Goal: Transaction & Acquisition: Purchase product/service

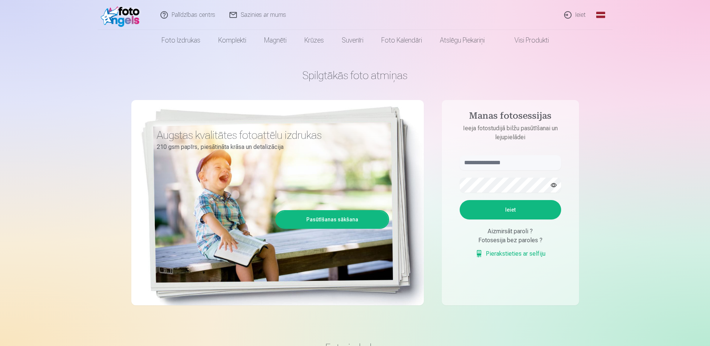
click at [583, 14] on link "Ieiet" at bounding box center [575, 15] width 36 height 30
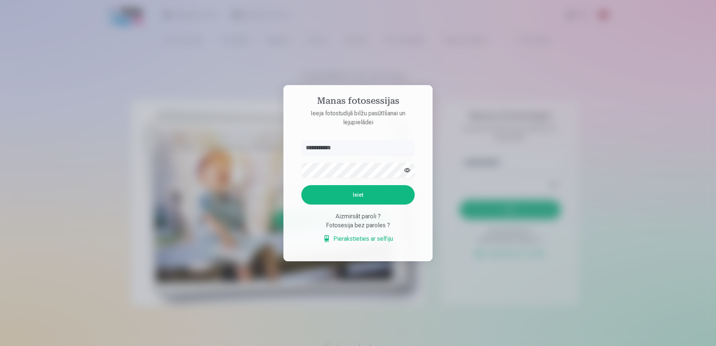
type input "**********"
click at [373, 197] on button "Ieiet" at bounding box center [357, 194] width 113 height 19
click at [367, 204] on button "Ieiet" at bounding box center [357, 194] width 113 height 19
click at [301, 185] on button "Ieiet" at bounding box center [357, 194] width 113 height 19
click at [342, 204] on button "Ieiet" at bounding box center [357, 194] width 113 height 19
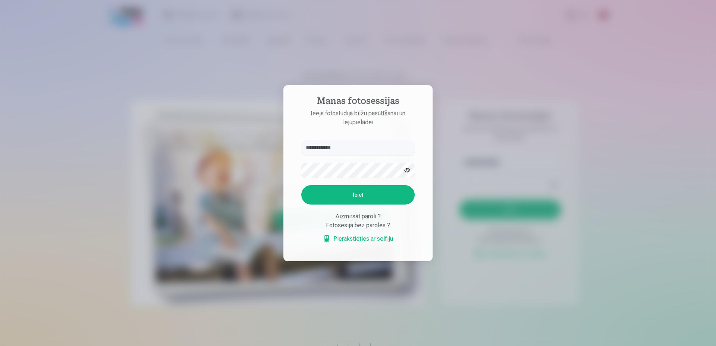
click at [356, 243] on link "Pierakstieties ar selfiju" at bounding box center [358, 238] width 70 height 9
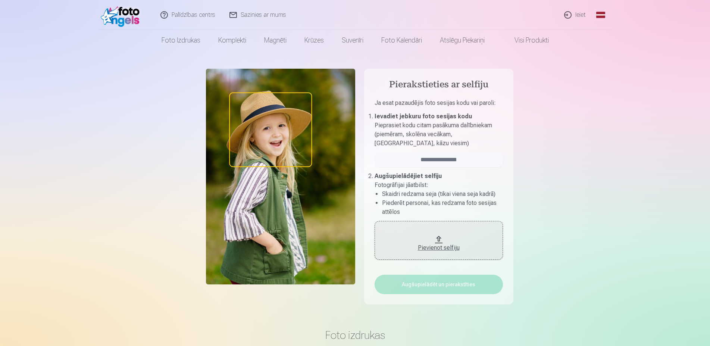
click at [463, 242] on div "Pievienot selfiju" at bounding box center [438, 245] width 113 height 13
click at [457, 159] on input "email" at bounding box center [439, 159] width 128 height 15
type input "**********"
click at [435, 245] on div "Pievienot selfiju" at bounding box center [438, 247] width 113 height 9
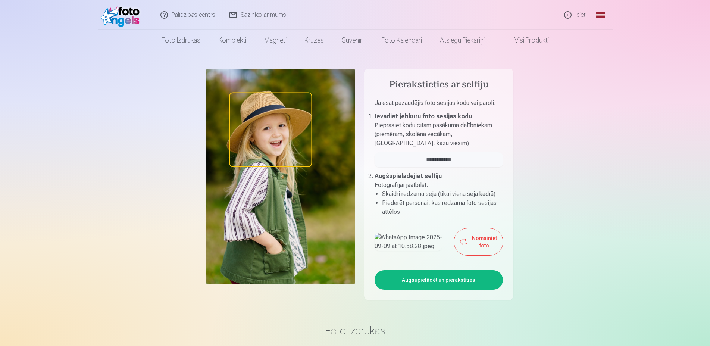
click at [466, 255] on button "Nomainiet foto" at bounding box center [478, 241] width 49 height 27
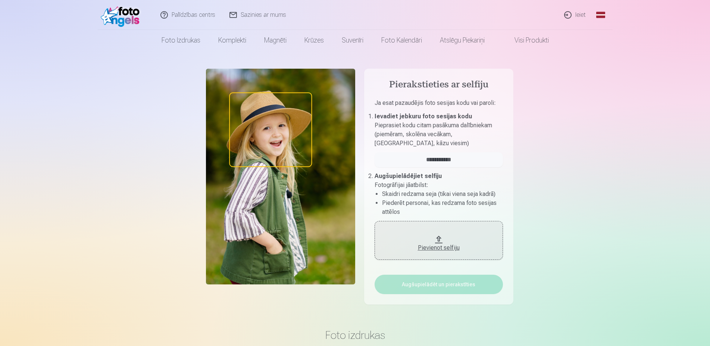
click at [432, 254] on button "Pievienot selfiju" at bounding box center [439, 240] width 128 height 39
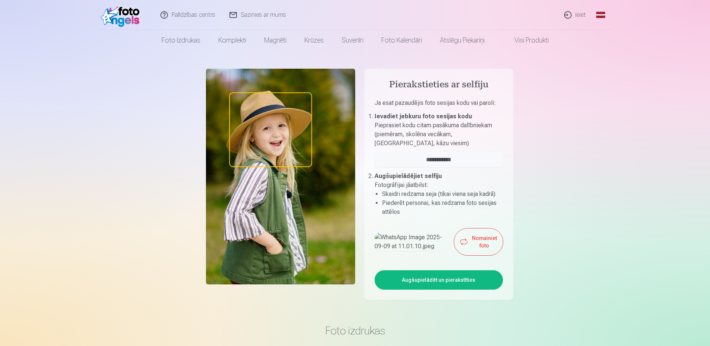
click at [472, 290] on button "Augšupielādēt un pierakstīties" at bounding box center [439, 279] width 128 height 19
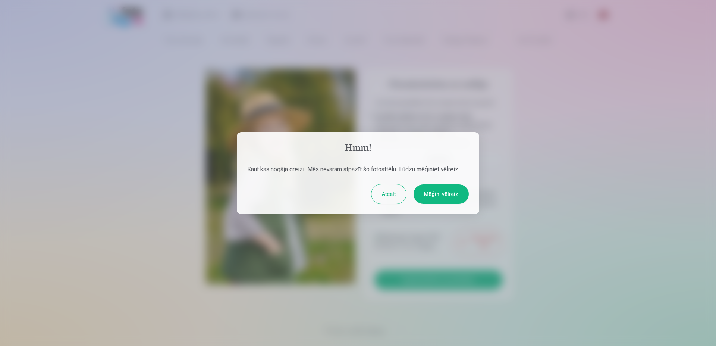
click at [394, 194] on button "Atcelt" at bounding box center [389, 193] width 35 height 19
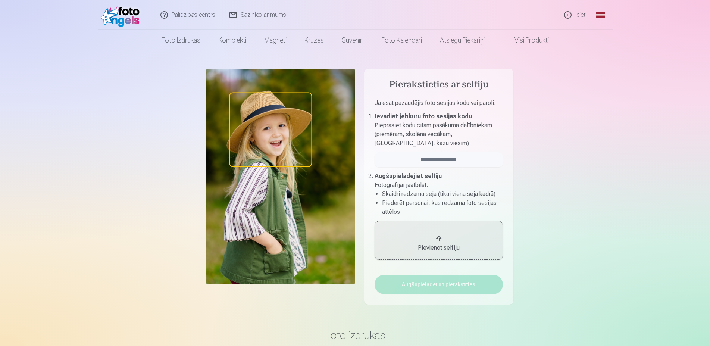
click at [573, 15] on link "Ieiet" at bounding box center [575, 15] width 36 height 30
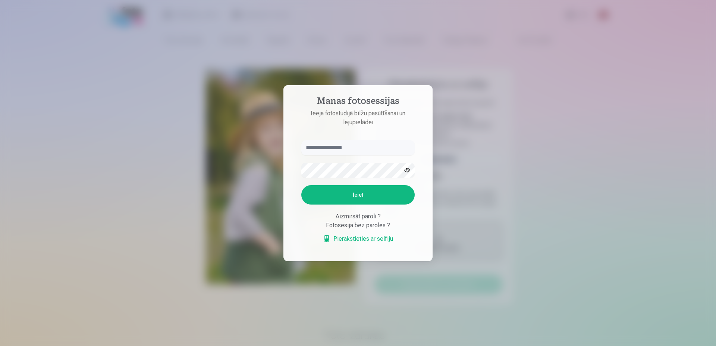
click at [312, 149] on input "text" at bounding box center [357, 147] width 113 height 15
click at [372, 145] on input "**********" at bounding box center [357, 147] width 113 height 15
drag, startPoint x: 364, startPoint y: 147, endPoint x: 232, endPoint y: 139, distance: 132.3
click at [301, 140] on input "**********" at bounding box center [357, 147] width 113 height 15
click at [301, 185] on button "Ieiet" at bounding box center [357, 194] width 113 height 19
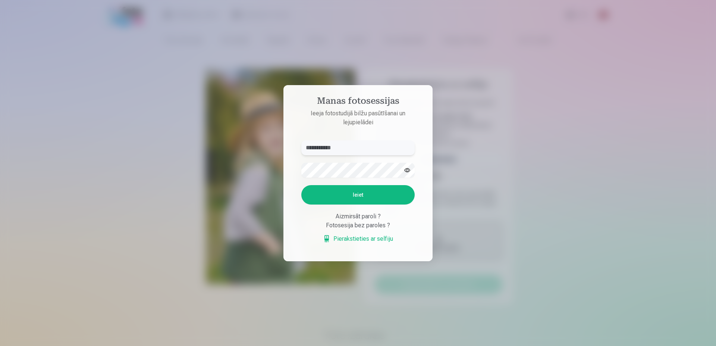
click at [328, 140] on input "**********" at bounding box center [357, 147] width 113 height 15
click at [365, 204] on button "Ieiet" at bounding box center [357, 194] width 113 height 19
click at [351, 204] on button "Ieiet" at bounding box center [357, 194] width 113 height 19
drag, startPoint x: 353, startPoint y: 129, endPoint x: 125, endPoint y: 78, distance: 232.8
click at [301, 140] on input "**********" at bounding box center [357, 147] width 113 height 15
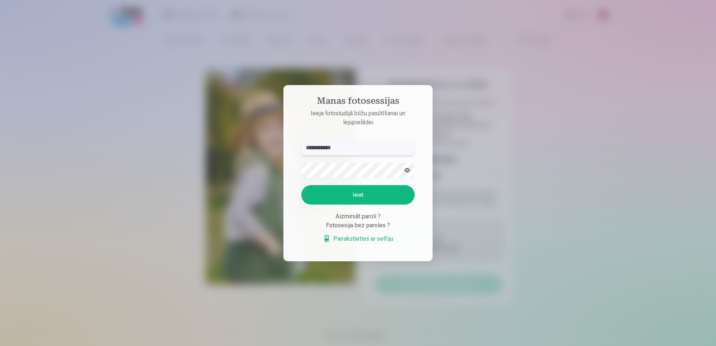
type input "**********"
click at [356, 204] on button "Ieiet" at bounding box center [357, 194] width 113 height 19
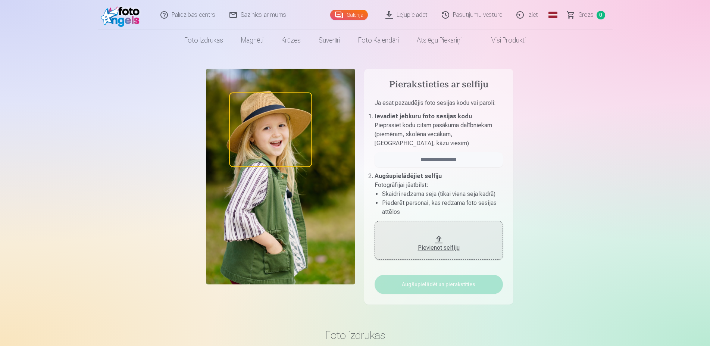
click at [351, 17] on link "Galerija" at bounding box center [349, 15] width 38 height 10
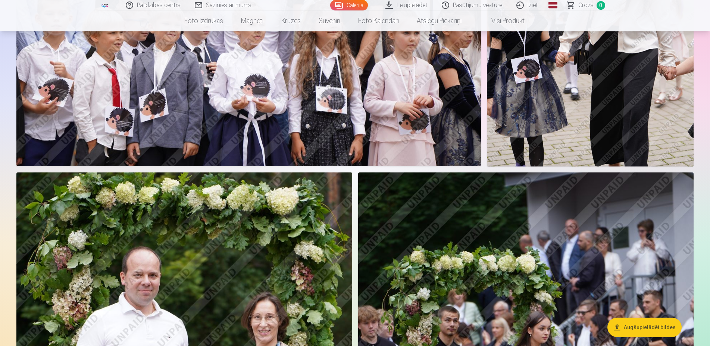
scroll to position [1408, 0]
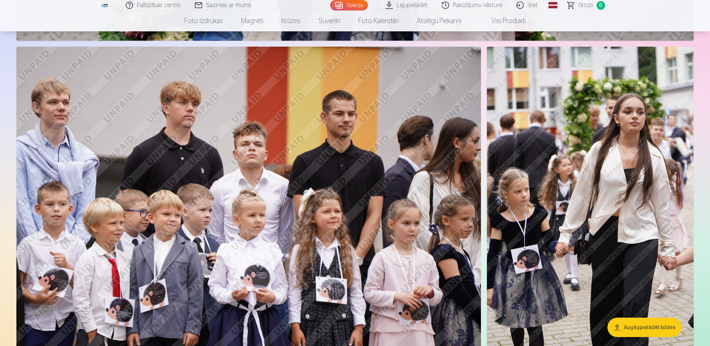
click at [652, 328] on button "Augšupielādēt bildes" at bounding box center [644, 327] width 74 height 19
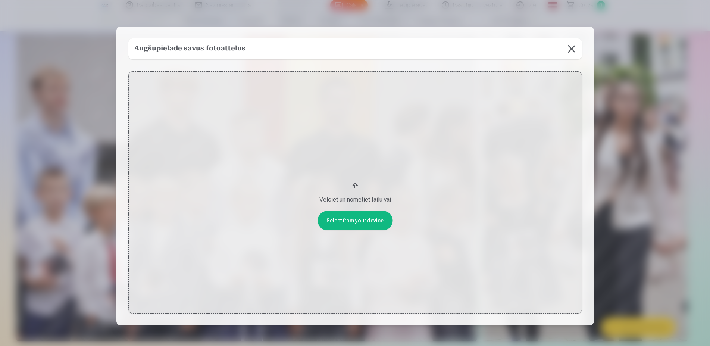
scroll to position [1416, 0]
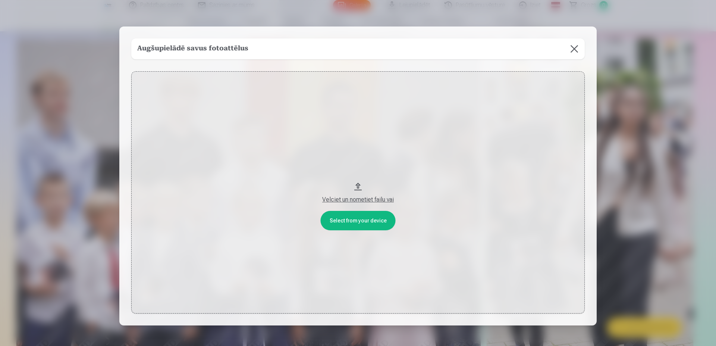
click at [341, 222] on button "Velciet un nometiet failu vai" at bounding box center [358, 192] width 454 height 242
click at [571, 52] on button at bounding box center [574, 48] width 21 height 21
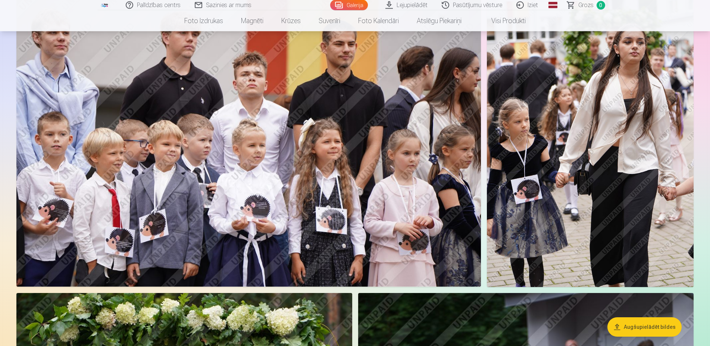
scroll to position [1492, 0]
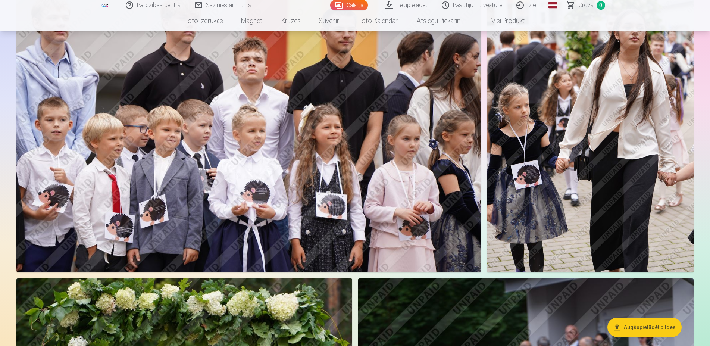
click at [635, 200] on img at bounding box center [590, 117] width 207 height 310
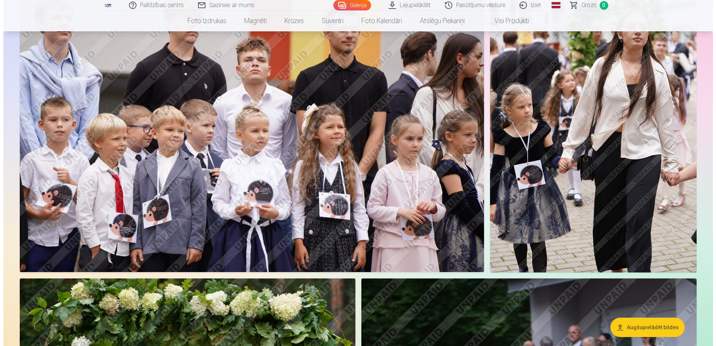
scroll to position [1505, 0]
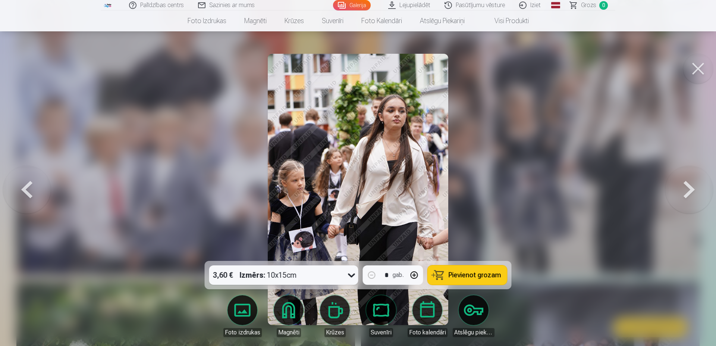
click at [464, 278] on span "Pievienot grozam" at bounding box center [475, 275] width 53 height 7
click at [679, 191] on button at bounding box center [690, 189] width 48 height 128
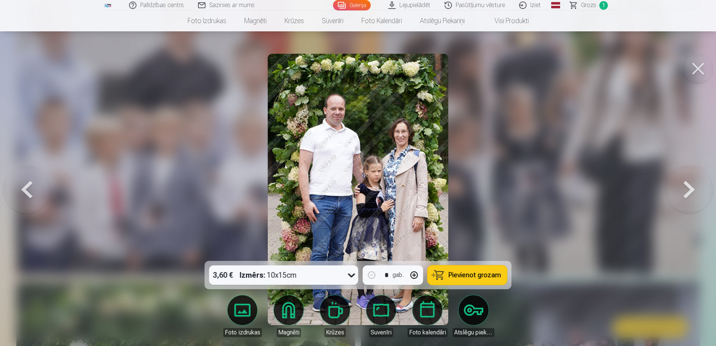
click at [679, 191] on button at bounding box center [690, 189] width 48 height 128
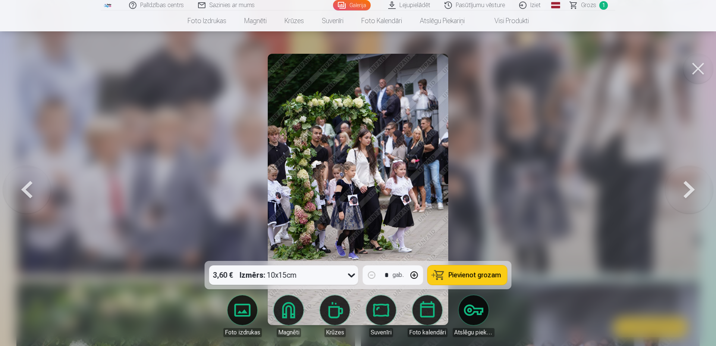
click at [348, 275] on icon at bounding box center [352, 275] width 12 height 12
click at [490, 278] on span "Pievienot grozam" at bounding box center [475, 275] width 53 height 7
click at [693, 201] on button at bounding box center [690, 189] width 48 height 128
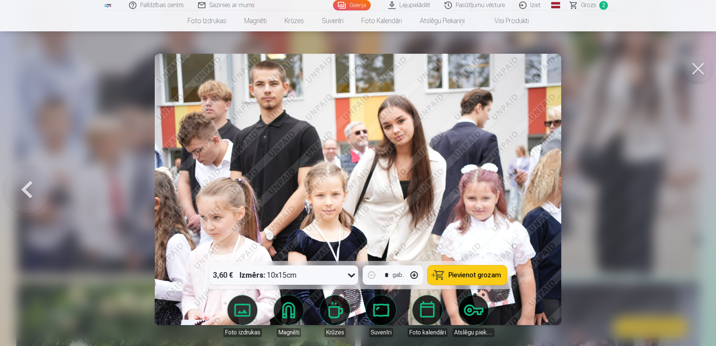
click at [495, 276] on span "Pievienot grozam" at bounding box center [475, 275] width 53 height 7
click at [24, 194] on button at bounding box center [27, 189] width 48 height 128
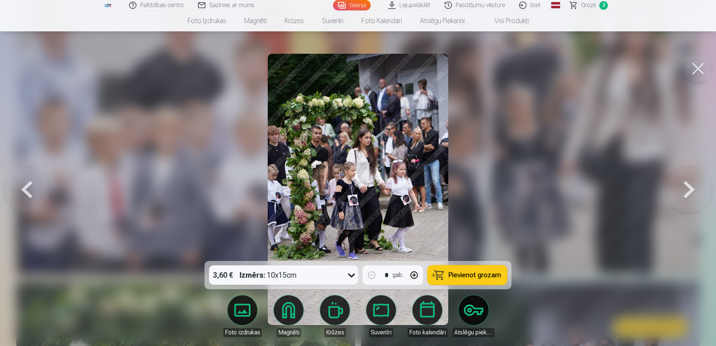
click at [24, 194] on button at bounding box center [27, 189] width 48 height 128
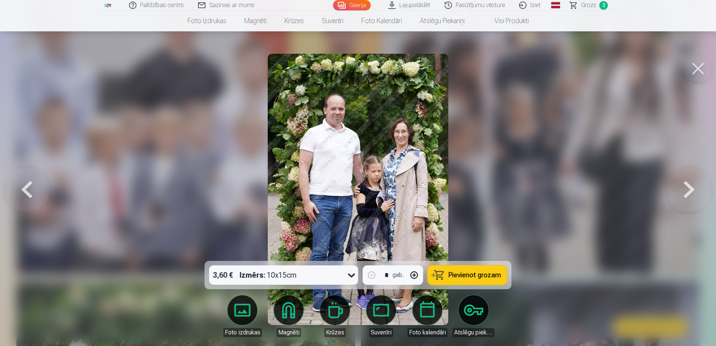
click at [24, 194] on button at bounding box center [27, 189] width 48 height 128
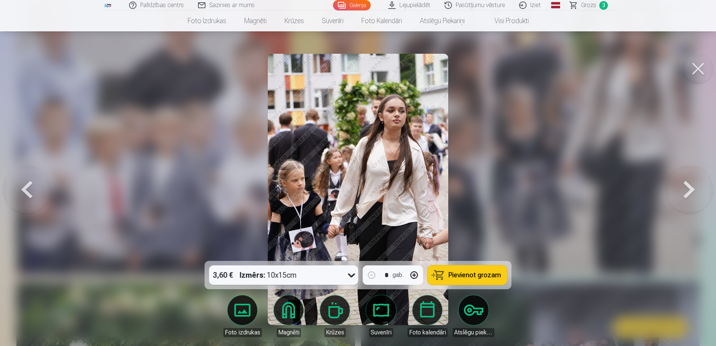
click at [24, 194] on button at bounding box center [27, 189] width 48 height 128
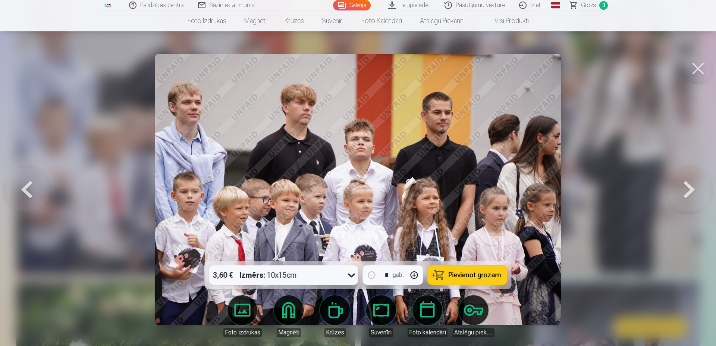
click at [26, 193] on button at bounding box center [27, 189] width 48 height 128
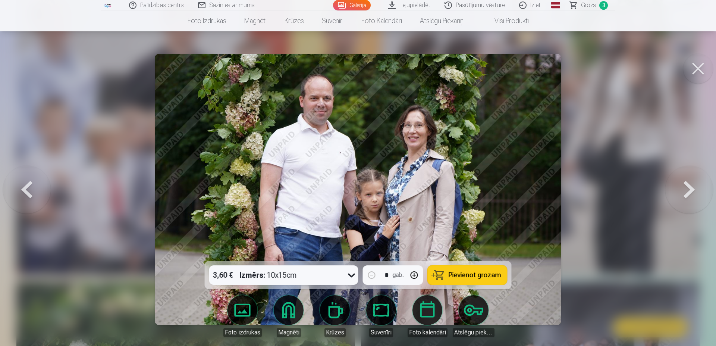
click at [26, 193] on button at bounding box center [27, 189] width 48 height 128
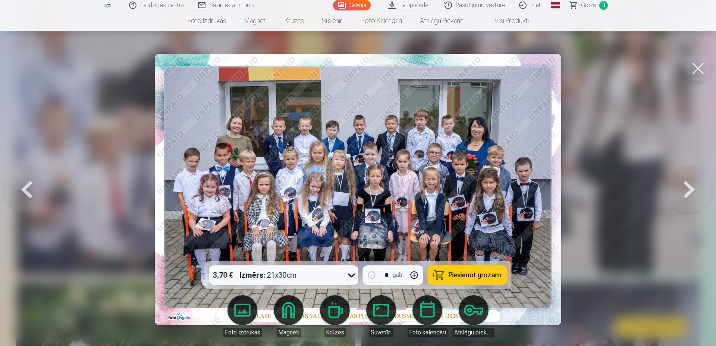
click at [680, 181] on button at bounding box center [690, 189] width 48 height 128
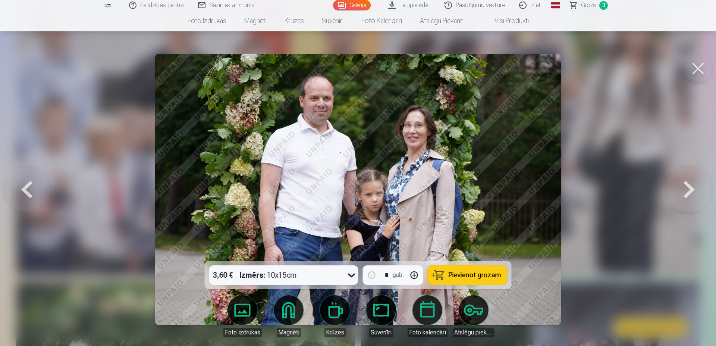
click at [459, 277] on span "Pievienot grozam" at bounding box center [475, 275] width 53 height 7
click at [31, 192] on button at bounding box center [27, 189] width 48 height 128
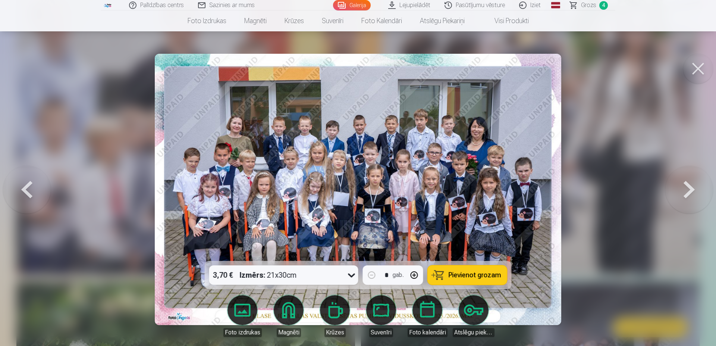
click at [31, 192] on button at bounding box center [27, 189] width 48 height 128
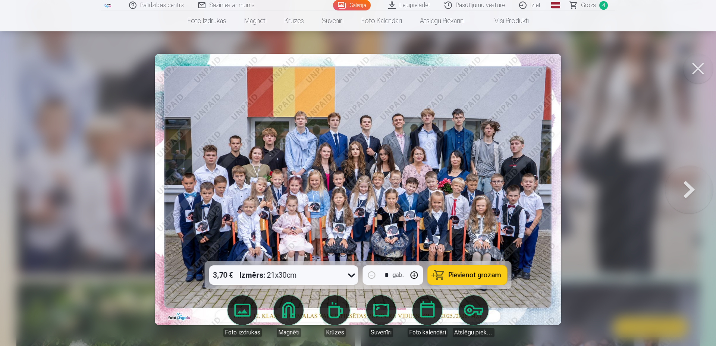
click at [685, 191] on button at bounding box center [690, 189] width 48 height 128
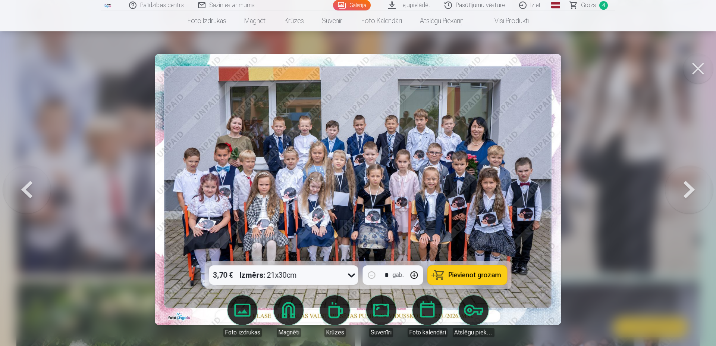
click at [482, 274] on span "Pievienot grozam" at bounding box center [475, 275] width 53 height 7
click at [701, 66] on button at bounding box center [699, 69] width 30 height 30
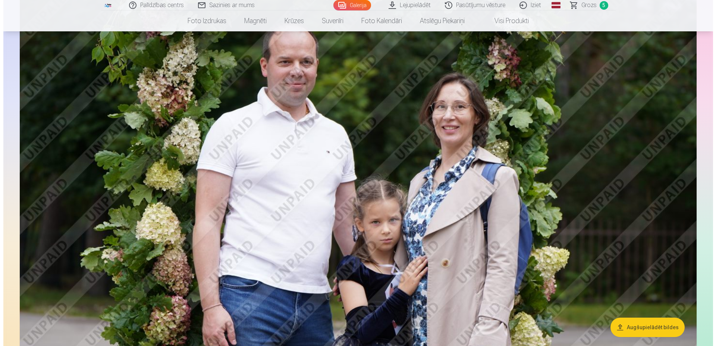
scroll to position [1036, 0]
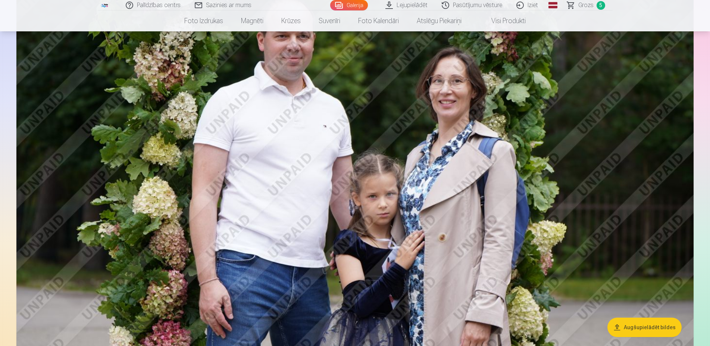
click at [475, 206] on img at bounding box center [354, 187] width 677 height 451
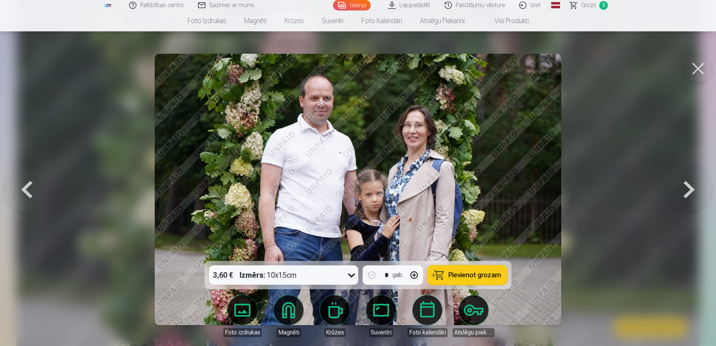
click at [460, 276] on span "Pievienot grozam" at bounding box center [475, 275] width 53 height 7
click at [591, 7] on span "Grozs" at bounding box center [588, 5] width 15 height 9
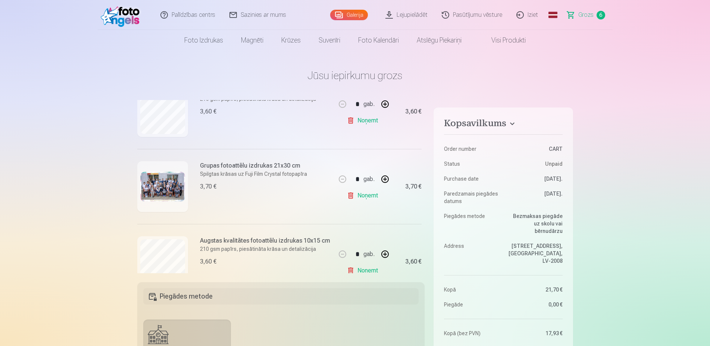
scroll to position [368, 0]
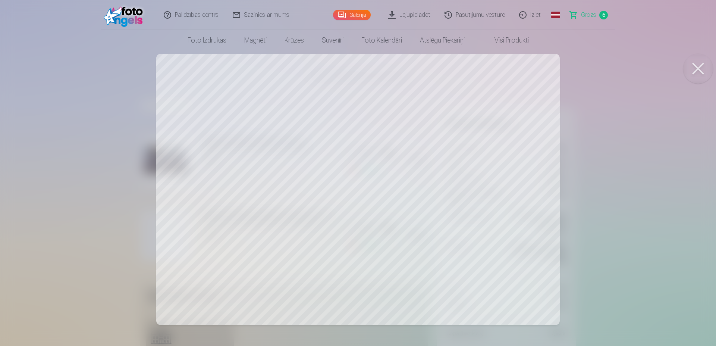
click at [700, 69] on button at bounding box center [699, 69] width 30 height 30
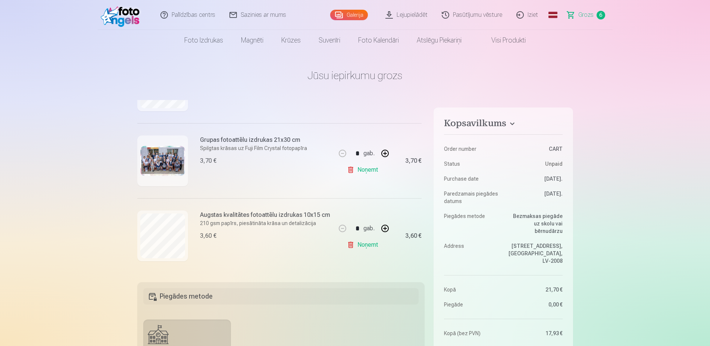
scroll to position [321, 0]
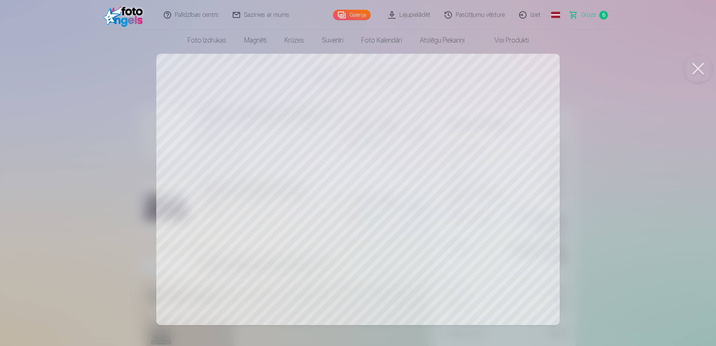
click at [701, 70] on button at bounding box center [699, 69] width 30 height 30
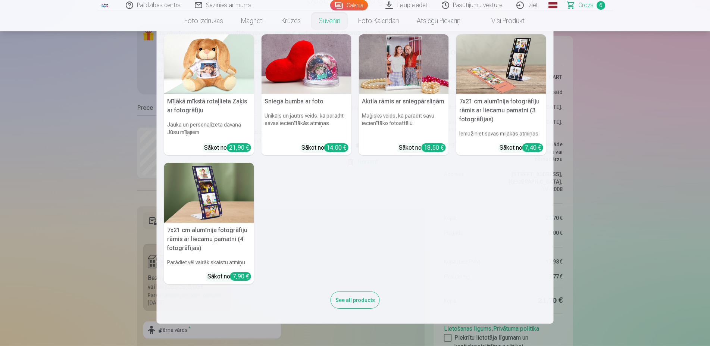
scroll to position [76, 0]
click at [219, 198] on img at bounding box center [209, 193] width 90 height 60
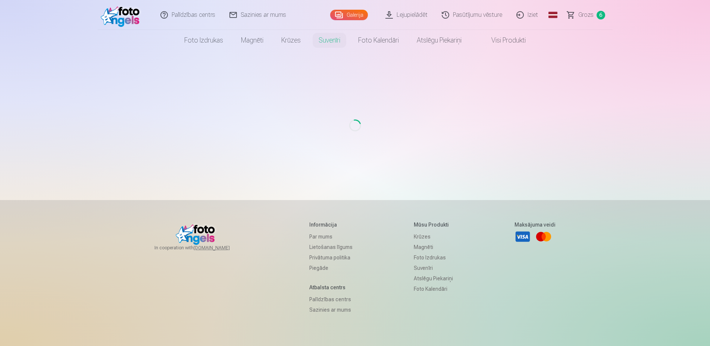
click at [585, 16] on span "Grozs" at bounding box center [585, 14] width 15 height 9
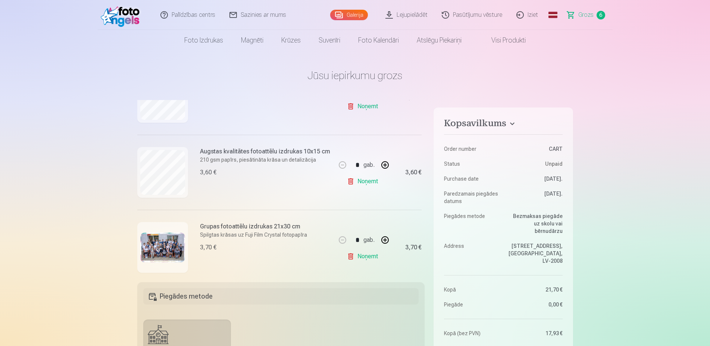
scroll to position [282, 0]
click at [355, 180] on link "Noņemt" at bounding box center [364, 180] width 34 height 15
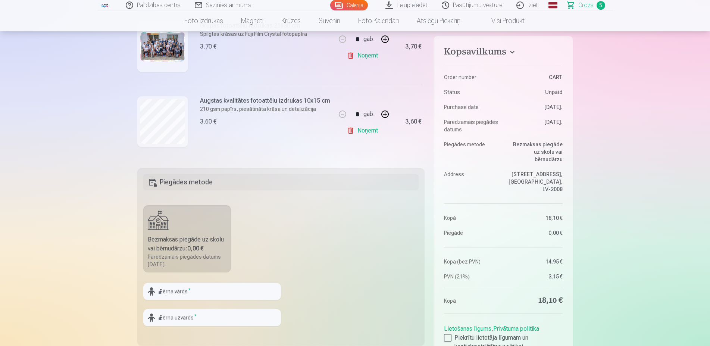
scroll to position [0, 0]
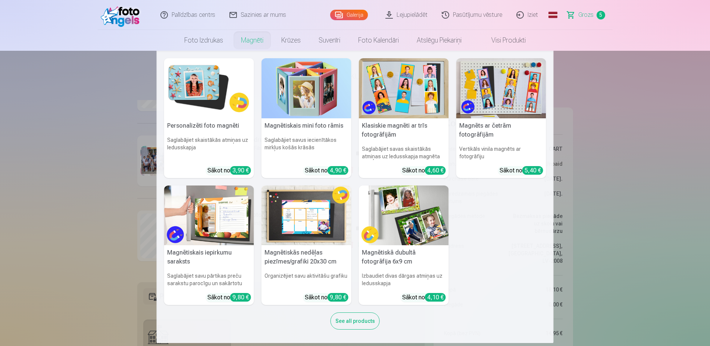
click at [311, 217] on img at bounding box center [307, 215] width 90 height 60
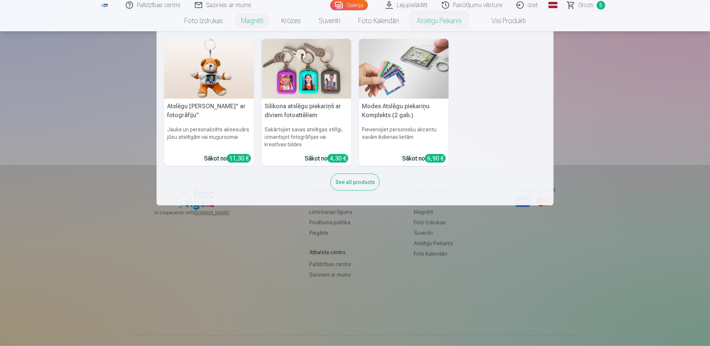
scroll to position [59, 0]
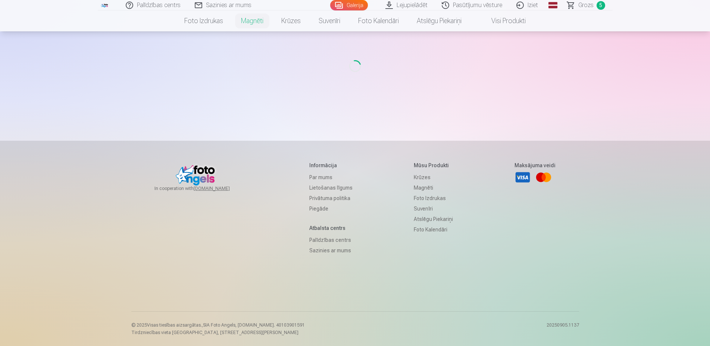
click at [583, 7] on span "Grozs" at bounding box center [585, 5] width 15 height 9
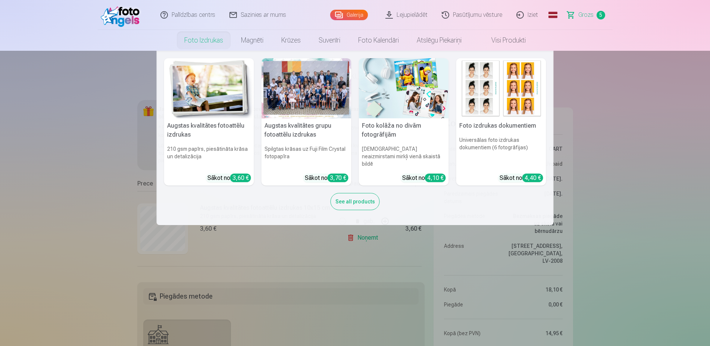
click at [323, 84] on div at bounding box center [307, 88] width 90 height 60
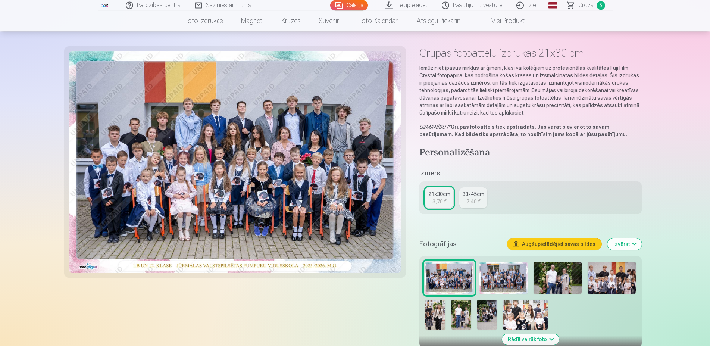
scroll to position [38, 0]
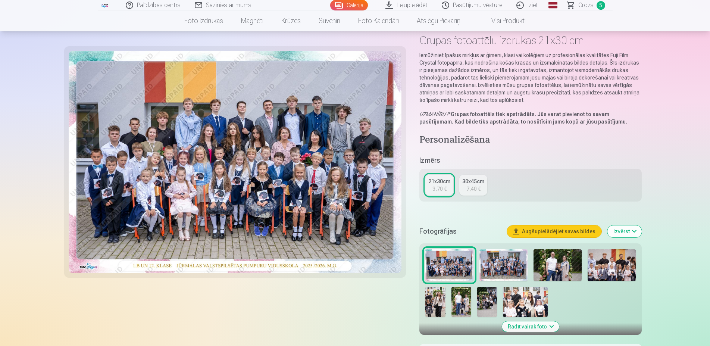
click at [544, 329] on button "Rādīt vairāk foto" at bounding box center [530, 326] width 57 height 10
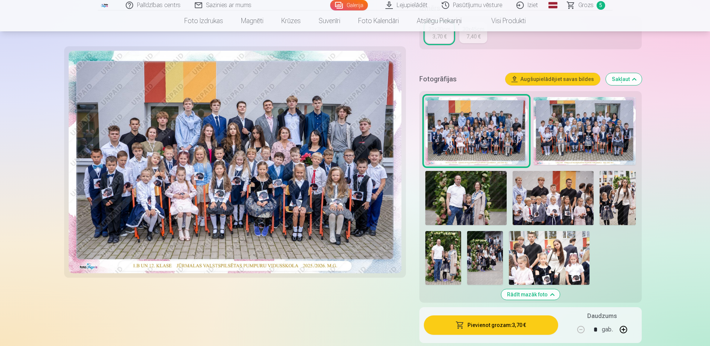
scroll to position [228, 0]
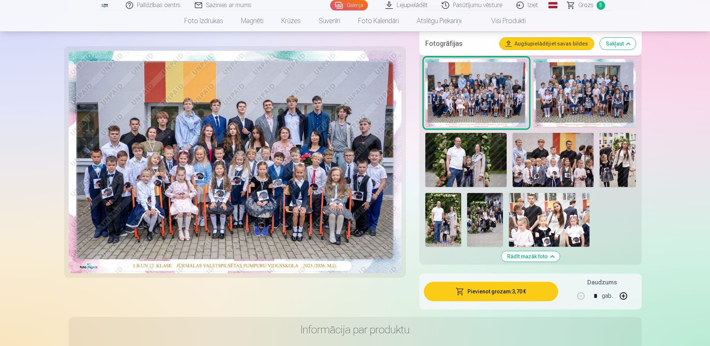
click at [467, 167] on img at bounding box center [465, 160] width 81 height 54
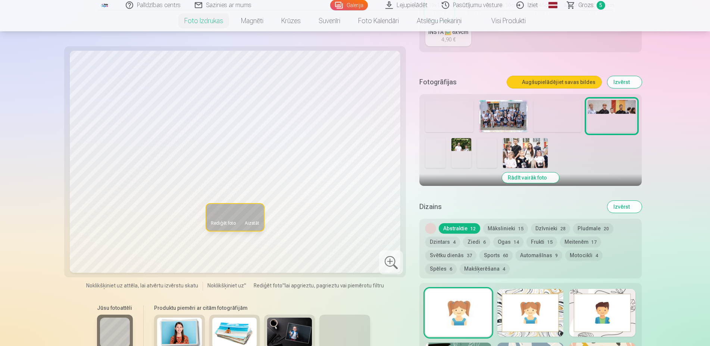
scroll to position [152, 0]
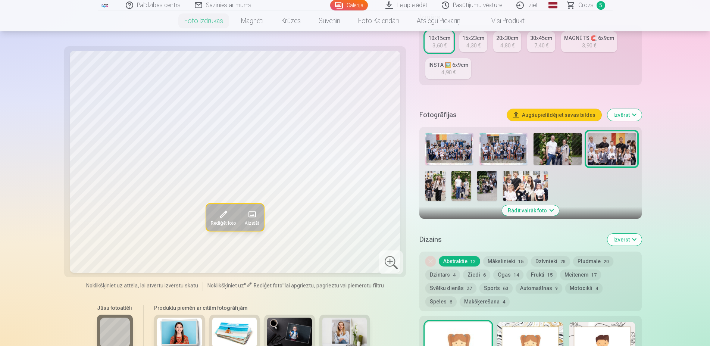
click at [532, 216] on button "Rādīt vairāk foto" at bounding box center [530, 210] width 57 height 10
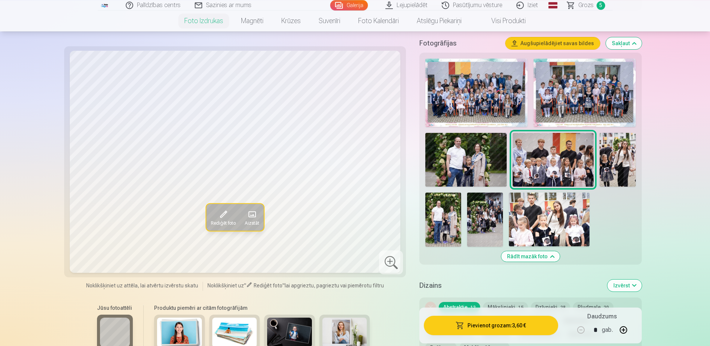
scroll to position [228, 0]
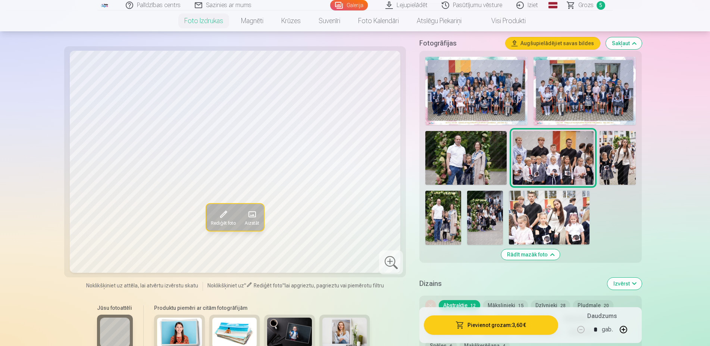
click at [558, 49] on button "Augšupielādējiet savas bildes" at bounding box center [553, 43] width 94 height 12
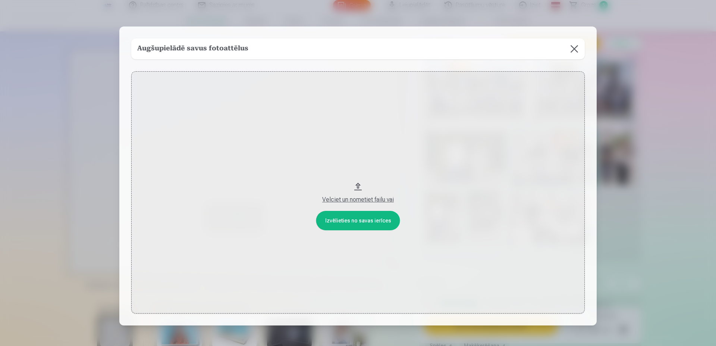
click at [347, 221] on button "Velciet un nometiet failu vai" at bounding box center [358, 192] width 454 height 242
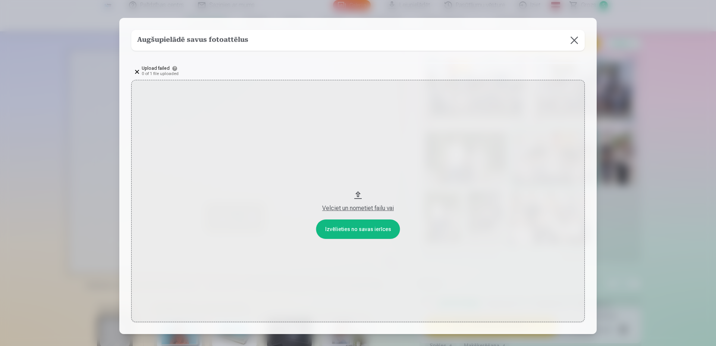
click at [571, 41] on button at bounding box center [574, 40] width 21 height 21
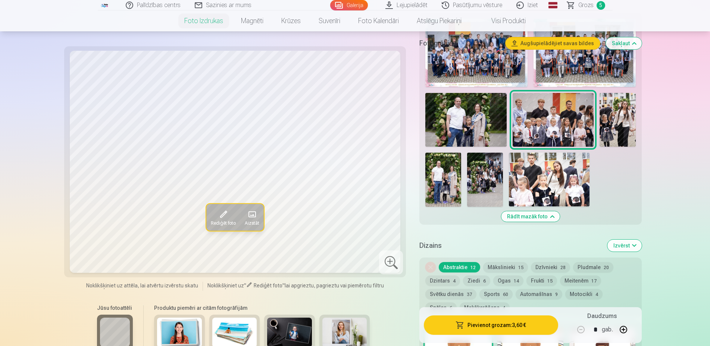
scroll to position [38, 0]
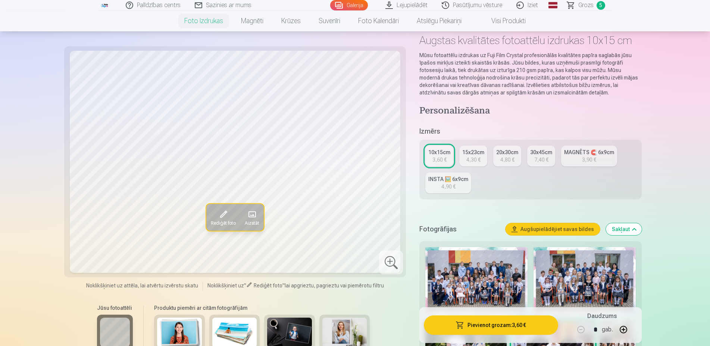
click at [589, 7] on span "Grozs" at bounding box center [585, 5] width 15 height 9
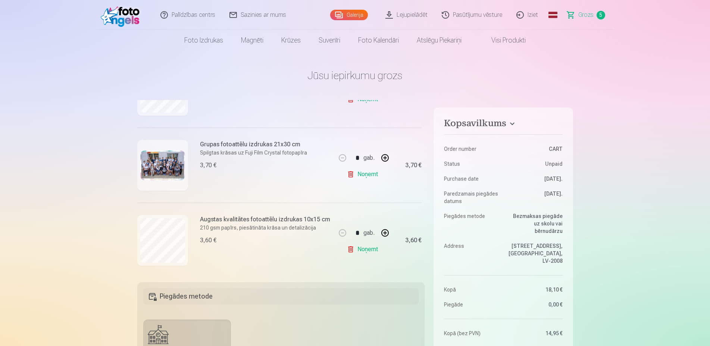
scroll to position [293, 0]
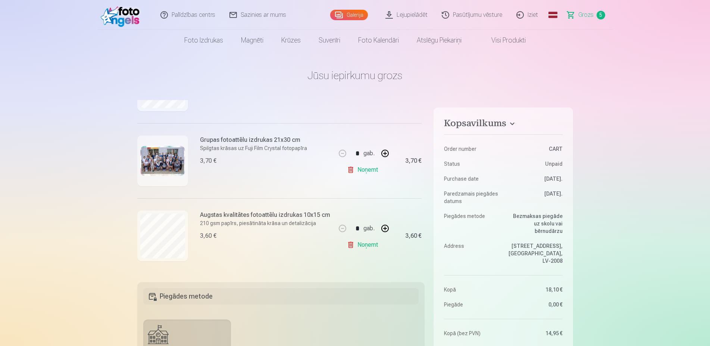
click at [380, 227] on button "button" at bounding box center [385, 228] width 18 height 18
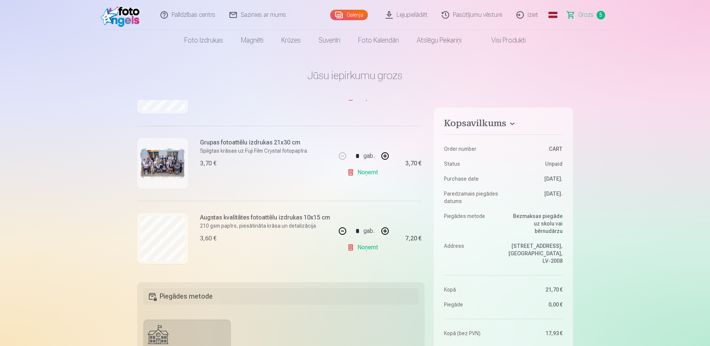
click at [381, 230] on button "button" at bounding box center [385, 231] width 18 height 18
type input "*"
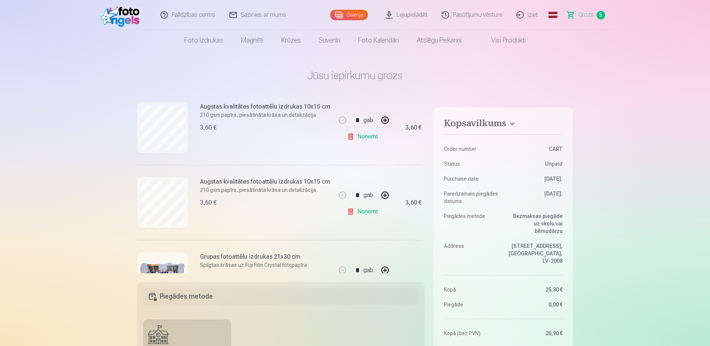
scroll to position [175, 0]
click at [381, 121] on button "button" at bounding box center [385, 121] width 18 height 18
type input "*"
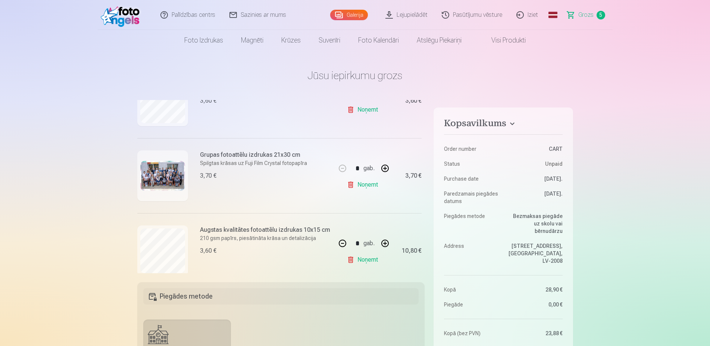
scroll to position [293, 0]
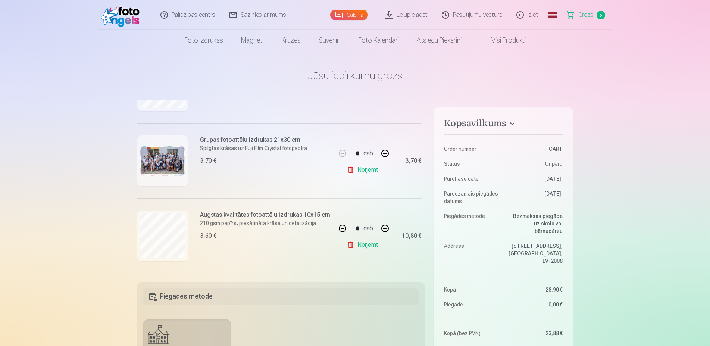
click at [380, 228] on button "button" at bounding box center [385, 228] width 18 height 18
type input "*"
click at [378, 153] on button "button" at bounding box center [385, 153] width 18 height 18
type input "*"
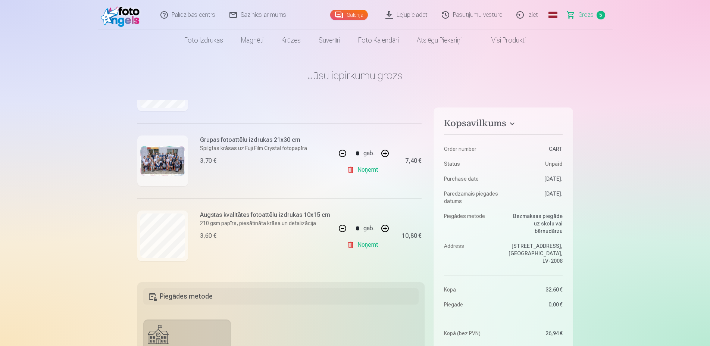
click at [338, 229] on button "button" at bounding box center [343, 228] width 18 height 18
type input "*"
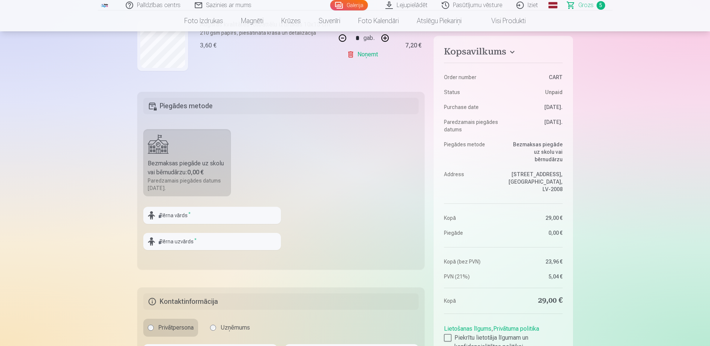
scroll to position [266, 0]
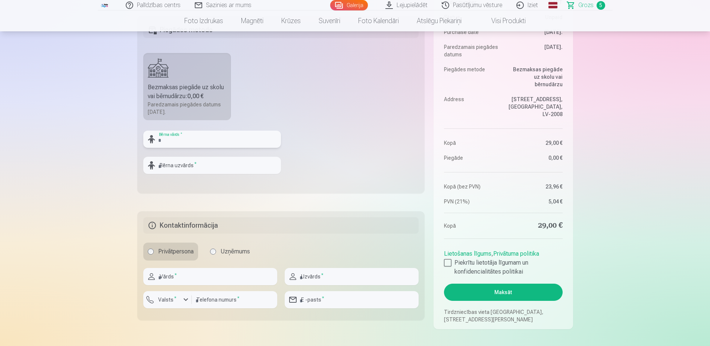
click at [196, 147] on input "text" at bounding box center [212, 139] width 138 height 17
type input "*****"
click at [182, 169] on input "text" at bounding box center [212, 165] width 138 height 17
type input "********"
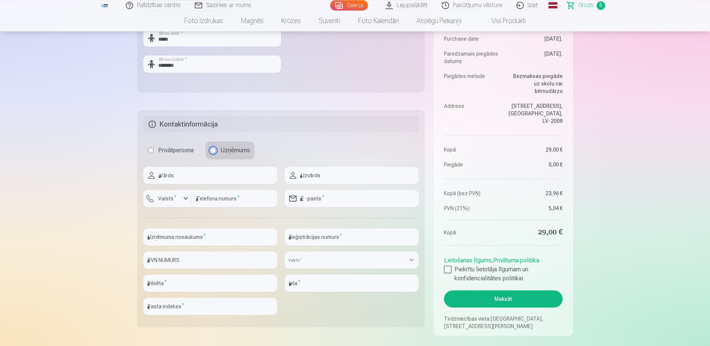
scroll to position [381, 0]
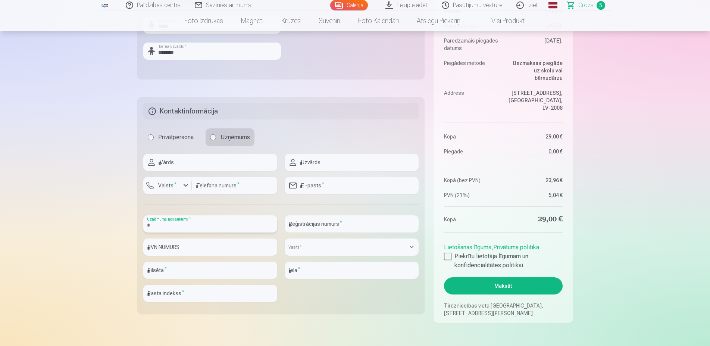
click at [215, 220] on input "text" at bounding box center [210, 223] width 134 height 17
type input "**********"
click at [187, 252] on input "text" at bounding box center [210, 246] width 134 height 17
paste input "**********"
type input "**********"
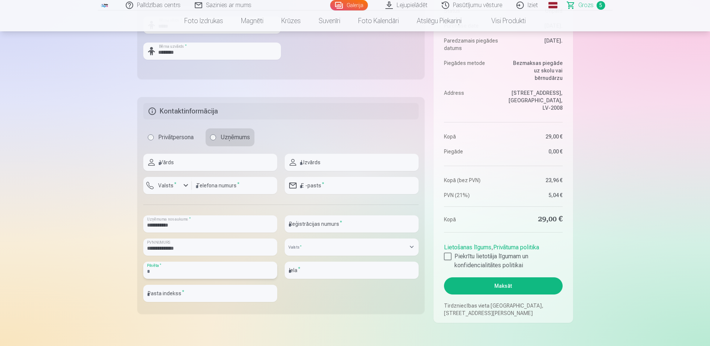
click at [188, 272] on input "text" at bounding box center [210, 270] width 134 height 17
type input "****"
click at [185, 293] on input "text" at bounding box center [210, 293] width 134 height 17
type input "*******"
click at [181, 250] on input "**********" at bounding box center [210, 246] width 134 height 17
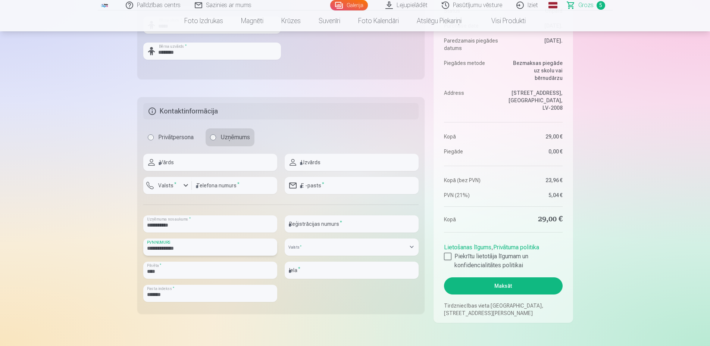
drag, startPoint x: 189, startPoint y: 248, endPoint x: 152, endPoint y: 256, distance: 37.6
click at [152, 256] on input "**********" at bounding box center [210, 246] width 134 height 17
click at [315, 224] on input "text" at bounding box center [352, 223] width 134 height 17
paste input "**********"
type input "**********"
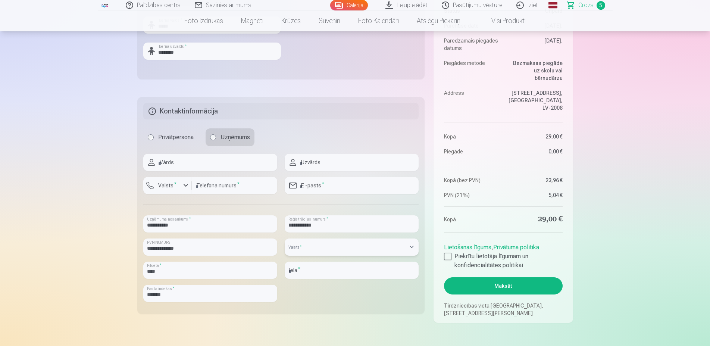
click at [285, 238] on select "**********" at bounding box center [352, 246] width 134 height 17
select select "******"
click at [338, 272] on input "text" at bounding box center [352, 270] width 134 height 17
type input "**********"
click at [151, 272] on input "****" at bounding box center [210, 270] width 134 height 17
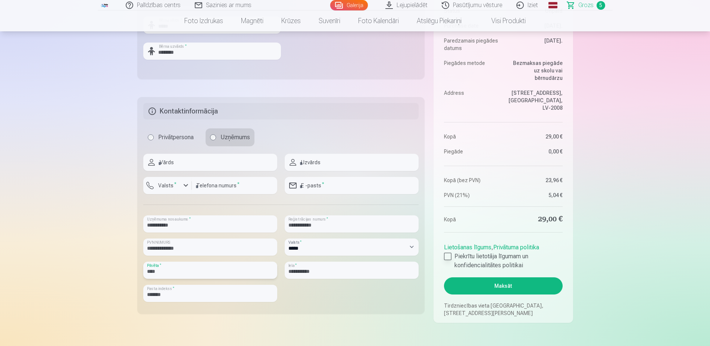
type input "****"
click at [447, 255] on div at bounding box center [447, 256] width 7 height 7
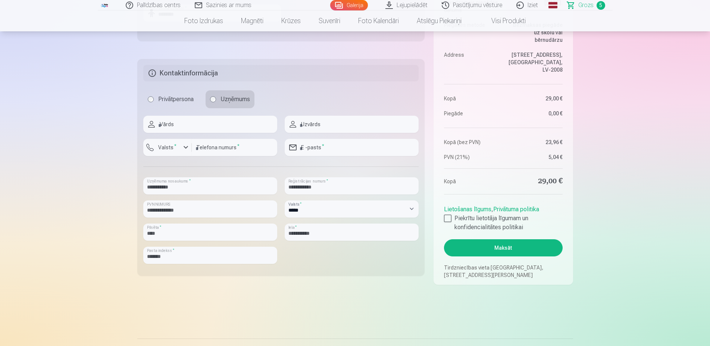
click at [493, 250] on button "Maksāt" at bounding box center [503, 247] width 118 height 17
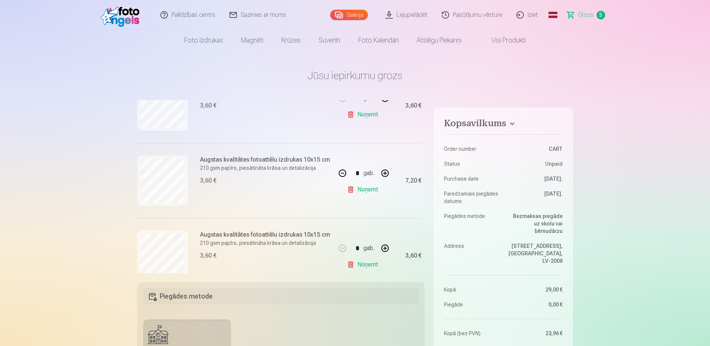
scroll to position [113, 0]
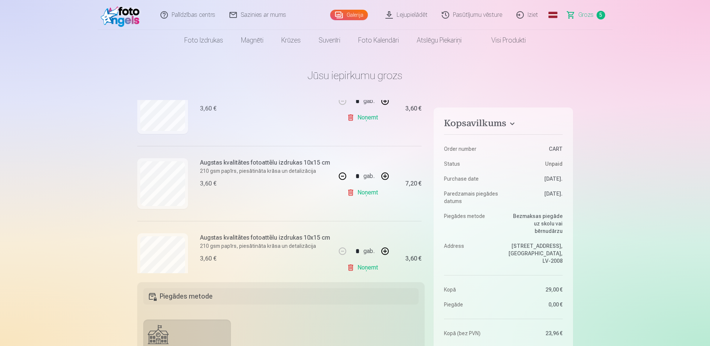
click at [377, 252] on button "button" at bounding box center [385, 251] width 18 height 18
type input "*"
click at [334, 176] on button "button" at bounding box center [343, 176] width 18 height 18
type input "*"
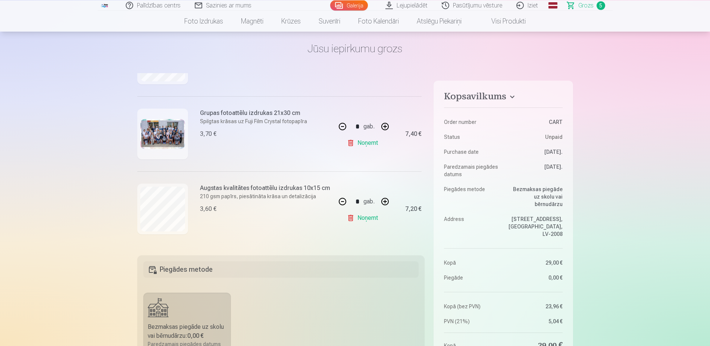
scroll to position [38, 0]
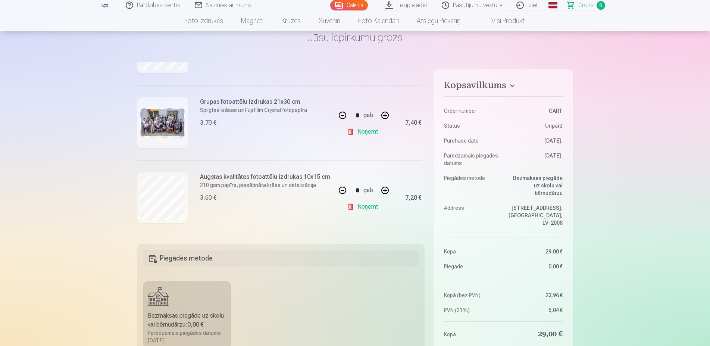
click at [380, 191] on button "button" at bounding box center [385, 190] width 18 height 18
type input "*"
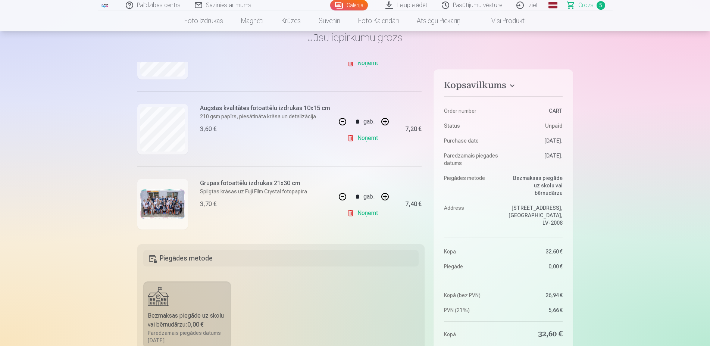
scroll to position [144, 0]
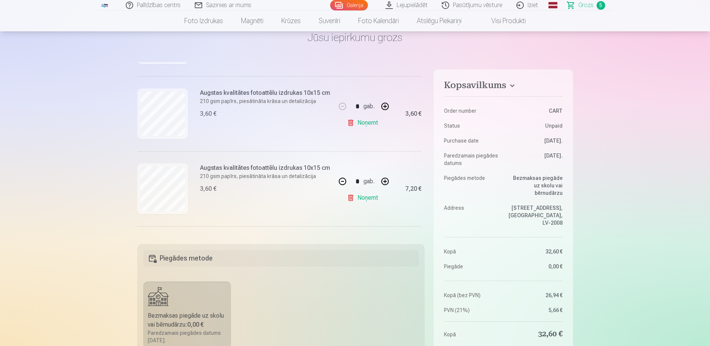
click at [337, 182] on button "button" at bounding box center [343, 181] width 18 height 18
type input "*"
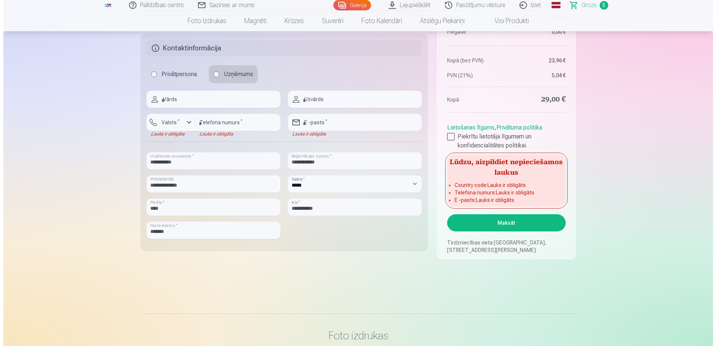
scroll to position [457, 0]
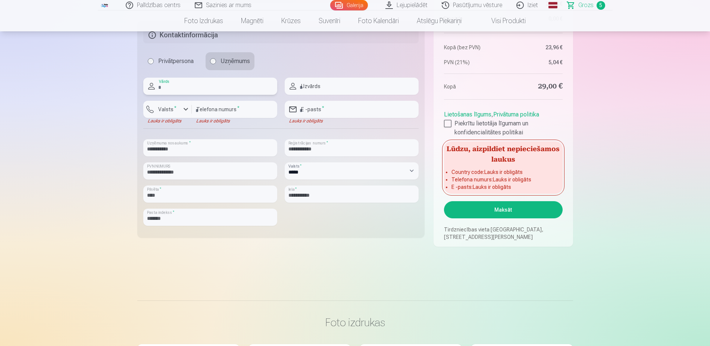
click at [184, 87] on input "text" at bounding box center [210, 86] width 134 height 17
type input "******"
click at [307, 90] on input "text" at bounding box center [352, 86] width 134 height 17
type input "********"
click at [175, 113] on label "Valsts *" at bounding box center [167, 109] width 24 height 7
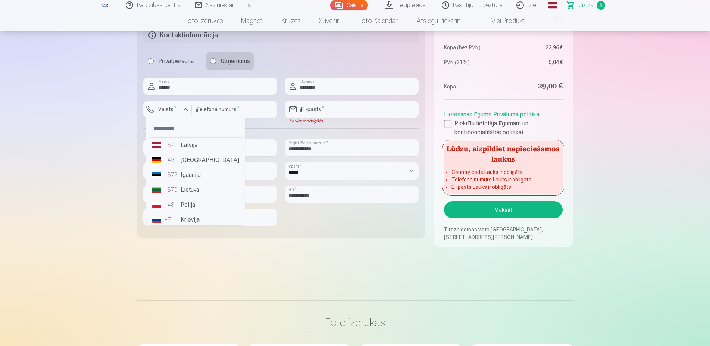
click at [184, 147] on li "+371 Latvija" at bounding box center [195, 145] width 93 height 15
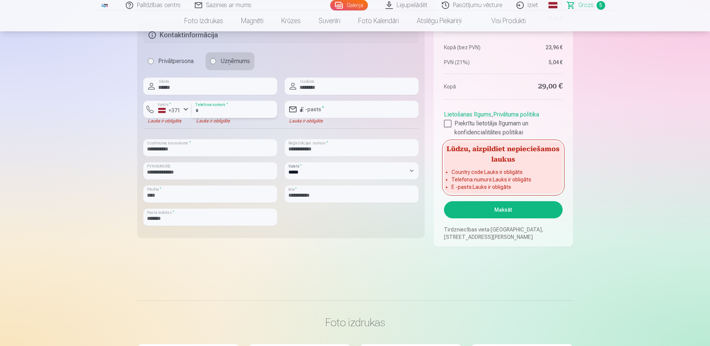
click at [208, 107] on input "number" at bounding box center [234, 109] width 85 height 17
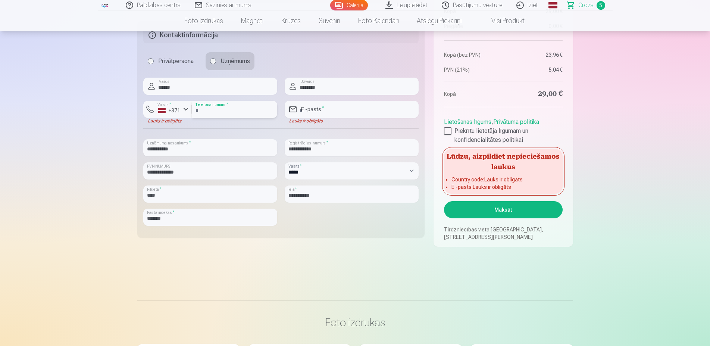
type input "********"
click at [360, 109] on input "email" at bounding box center [352, 109] width 134 height 17
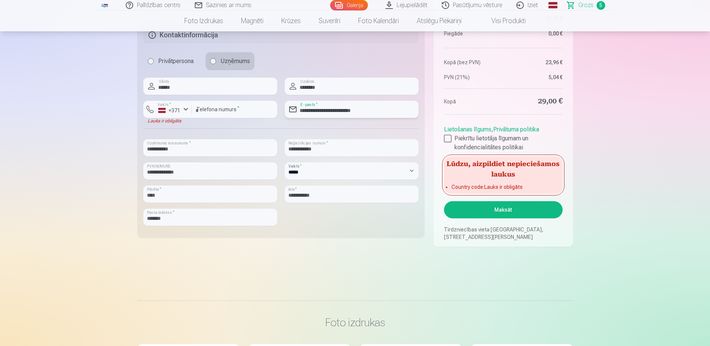
type input "**********"
click at [495, 210] on button "Maksāt" at bounding box center [503, 209] width 118 height 17
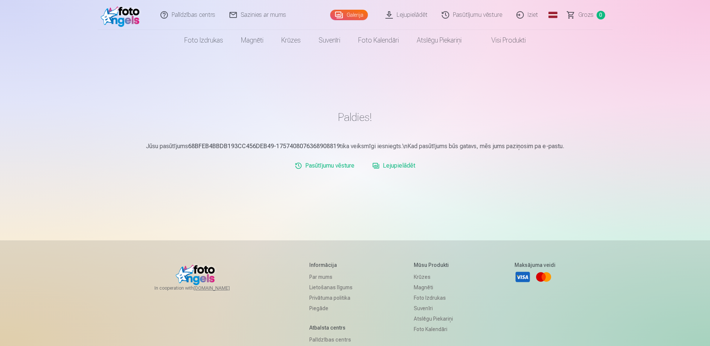
click at [403, 166] on link "Lejupielādēt" at bounding box center [393, 165] width 49 height 15
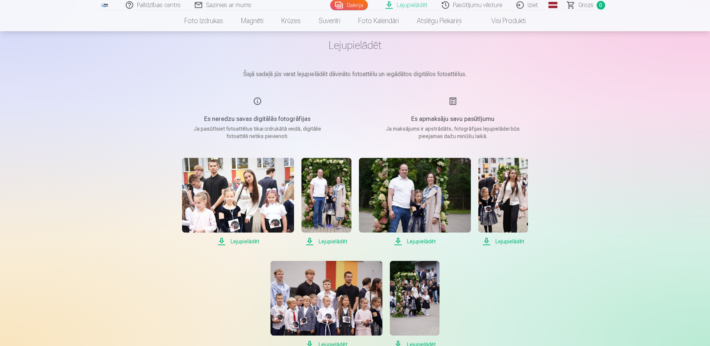
scroll to position [76, 0]
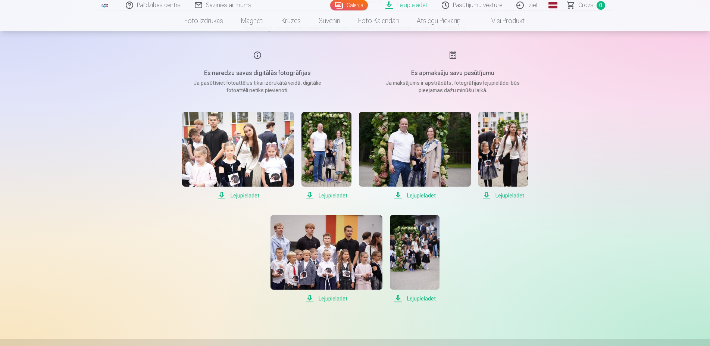
click at [245, 196] on span "Lejupielādēt" at bounding box center [238, 195] width 112 height 9
click at [245, 195] on span "Lejupielādēt" at bounding box center [238, 195] width 112 height 9
click at [222, 197] on span "Lejupielādēt" at bounding box center [238, 195] width 112 height 9
click at [259, 163] on img at bounding box center [238, 149] width 112 height 75
click at [352, 252] on img at bounding box center [326, 252] width 112 height 75
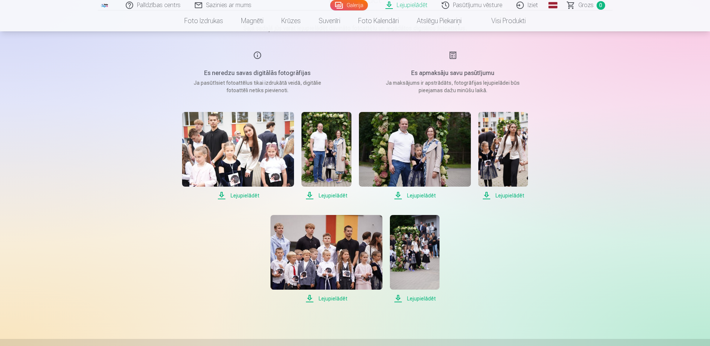
click at [238, 196] on span "Lejupielādēt" at bounding box center [238, 195] width 112 height 9
click at [326, 197] on span "Lejupielādēt" at bounding box center [326, 195] width 50 height 9
click at [325, 194] on span "Lejupielādēt" at bounding box center [326, 195] width 50 height 9
click at [307, 195] on span "Lejupielādēt" at bounding box center [326, 195] width 50 height 9
click at [400, 196] on span "Lejupielādēt" at bounding box center [415, 195] width 112 height 9
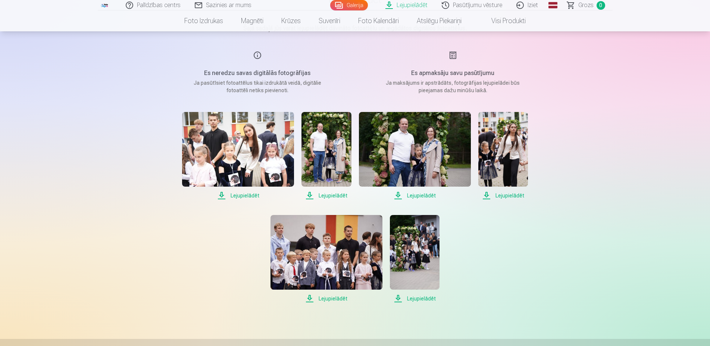
click at [484, 196] on span "Lejupielādēt" at bounding box center [503, 195] width 50 height 9
click at [322, 299] on span "Lejupielādēt" at bounding box center [326, 298] width 112 height 9
click at [398, 300] on span "Lejupielādēt" at bounding box center [415, 298] width 50 height 9
click at [394, 296] on span "Lejupielādēt" at bounding box center [415, 298] width 50 height 9
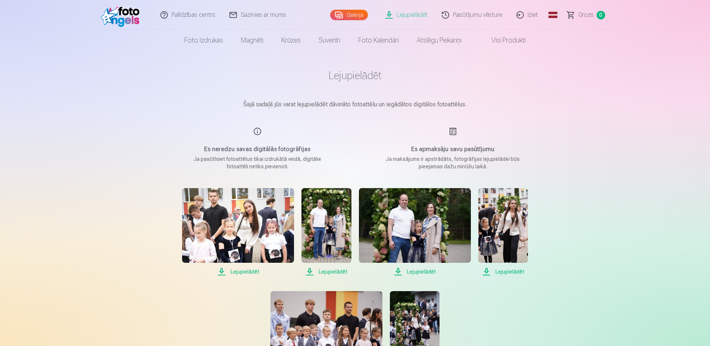
click at [451, 134] on div "Es apmaksāju savu pasūtījumu Ja maksājums ir apstrādāts, fotogrāfijas lejupielā…" at bounding box center [453, 148] width 178 height 43
click at [452, 152] on h5 "Es apmaksāju savu pasūtījumu" at bounding box center [453, 149] width 142 height 9
click at [448, 132] on div "Es apmaksāju savu pasūtījumu Ja maksājums ir apstrādāts, fotogrāfijas lejupielā…" at bounding box center [453, 148] width 178 height 43
click at [453, 132] on div "Es apmaksāju savu pasūtījumu Ja maksājums ir apstrādāts, fotogrāfijas lejupielā…" at bounding box center [453, 148] width 178 height 43
click at [401, 18] on link "Lejupielādēt" at bounding box center [407, 15] width 56 height 30
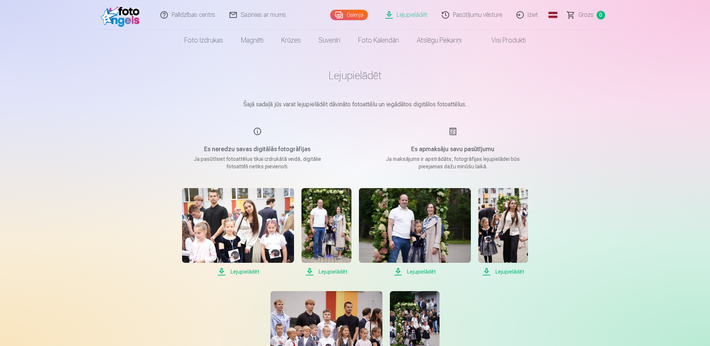
click at [399, 13] on link "Lejupielādēt" at bounding box center [407, 15] width 56 height 30
click at [526, 17] on link "Iziet" at bounding box center [528, 15] width 36 height 30
